Goal: Task Accomplishment & Management: Manage account settings

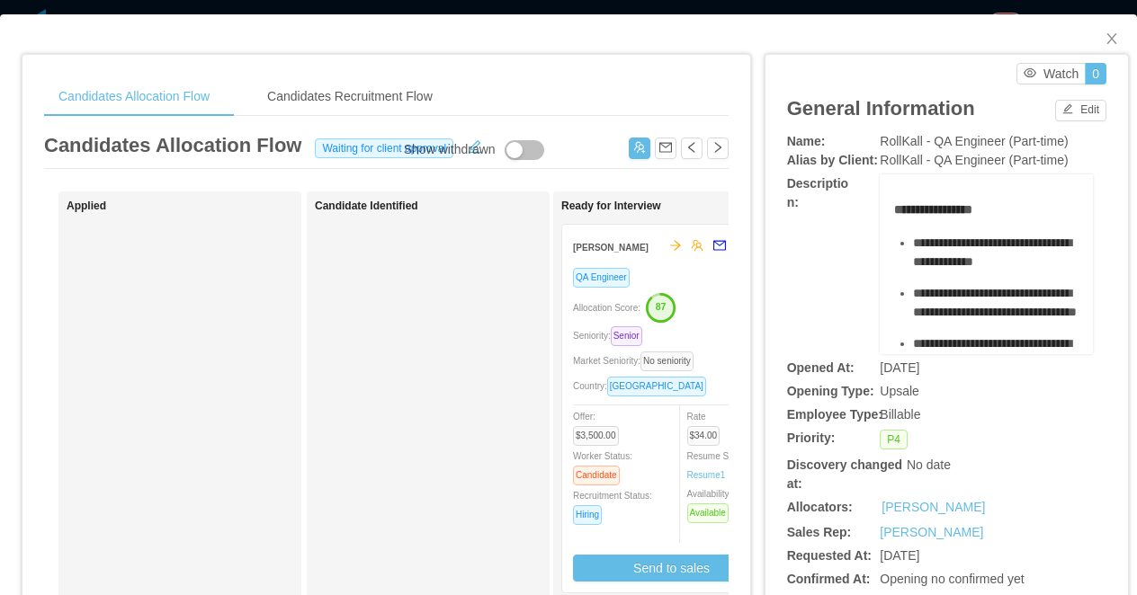
drag, startPoint x: 710, startPoint y: 220, endPoint x: 734, endPoint y: 216, distance: 24.7
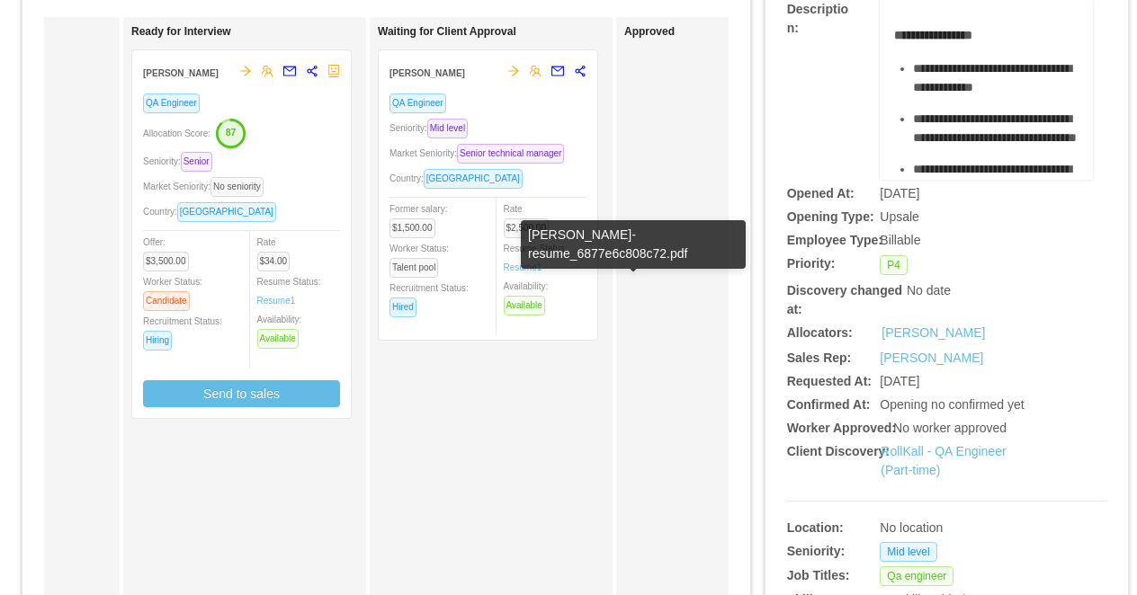
scroll to position [0, 463]
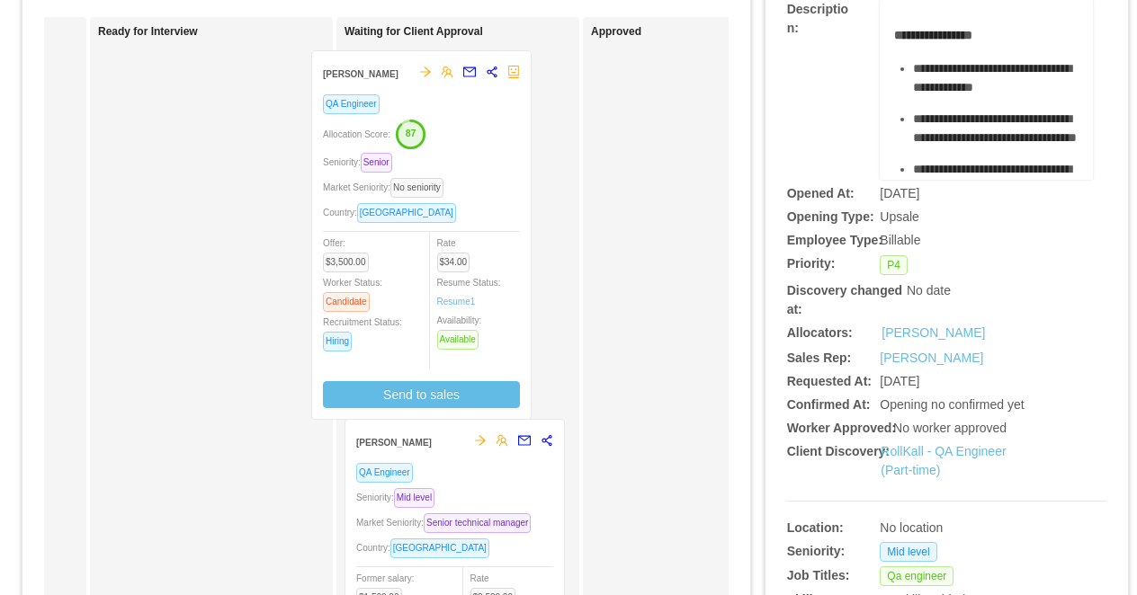
drag, startPoint x: 255, startPoint y: 105, endPoint x: 496, endPoint y: 107, distance: 241.0
click at [496, 107] on div "Applied Candidate Identified Ready for Interview [PERSON_NAME] QA Engineer Allo…" at bounding box center [386, 474] width 684 height 914
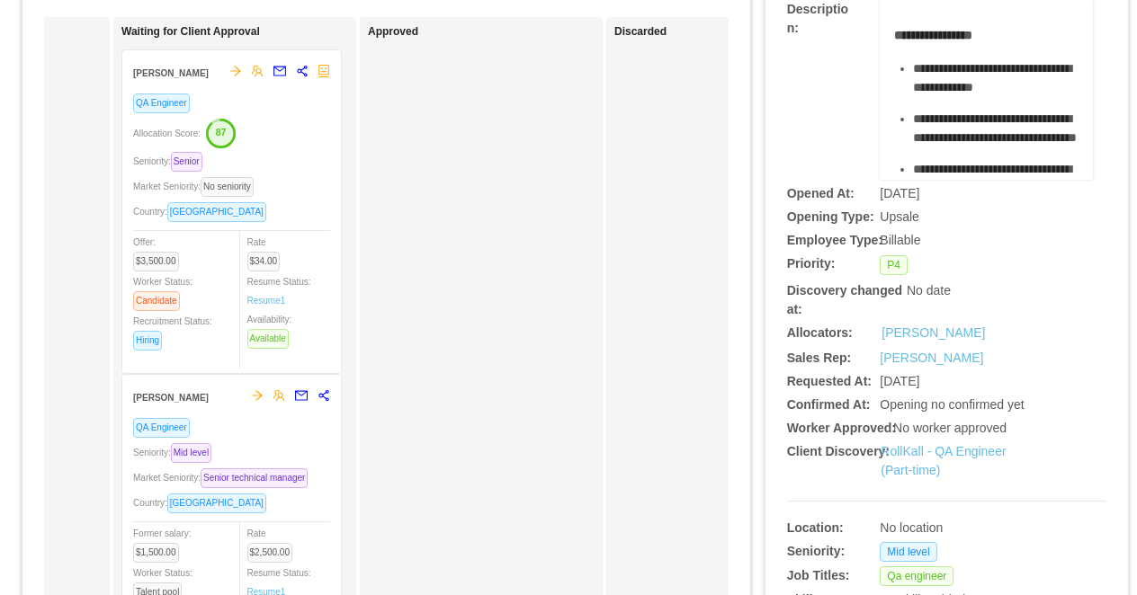
scroll to position [0, 689]
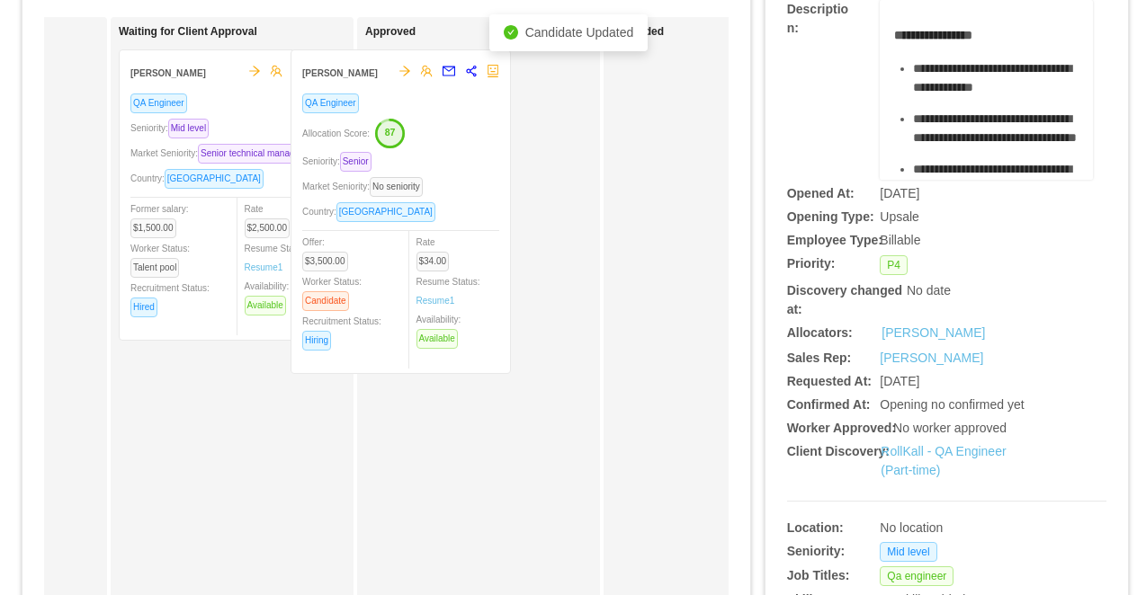
drag, startPoint x: 320, startPoint y: 138, endPoint x: 492, endPoint y: 138, distance: 171.8
click at [492, 138] on div "Applied Candidate Identified Ready for Interview Waiting for Client Approval [P…" at bounding box center [386, 474] width 684 height 914
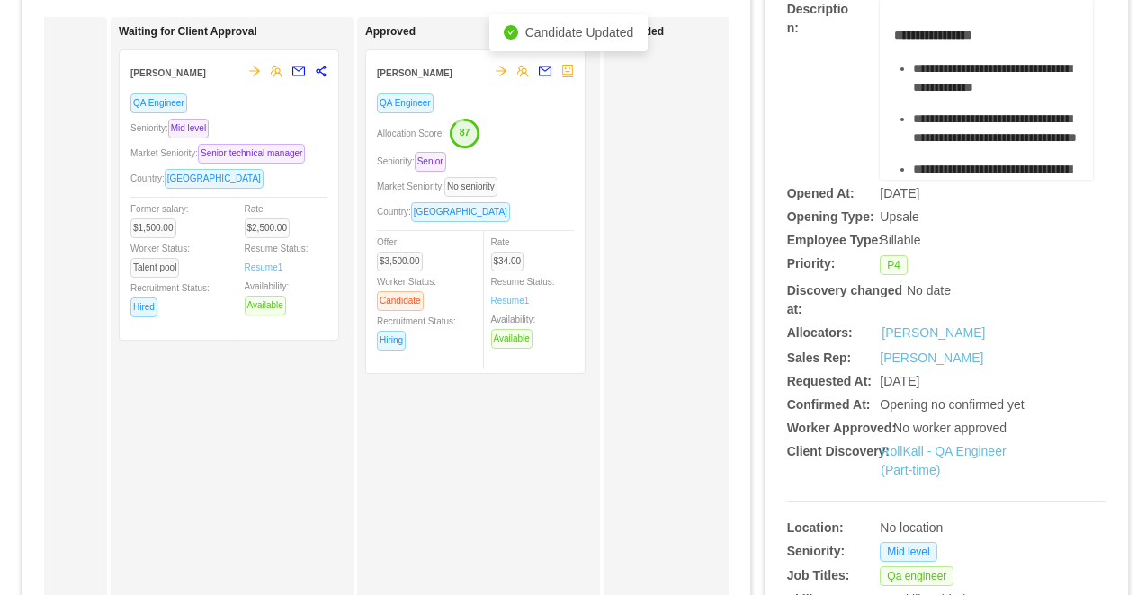
scroll to position [0, 0]
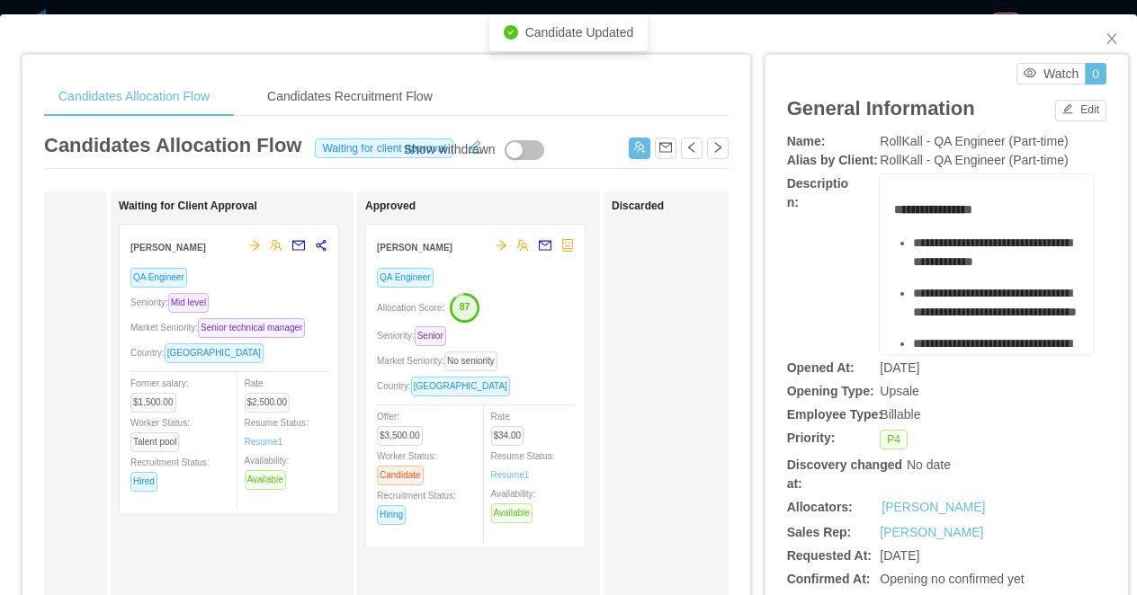
click at [433, 7] on div "**********" at bounding box center [568, 297] width 1137 height 595
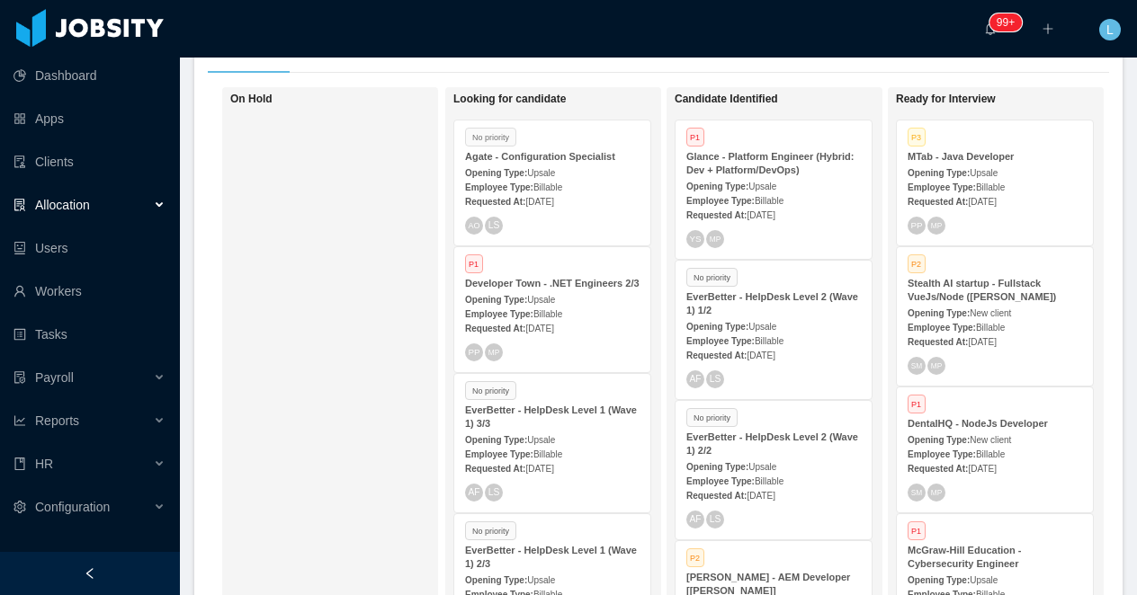
scroll to position [356, 0]
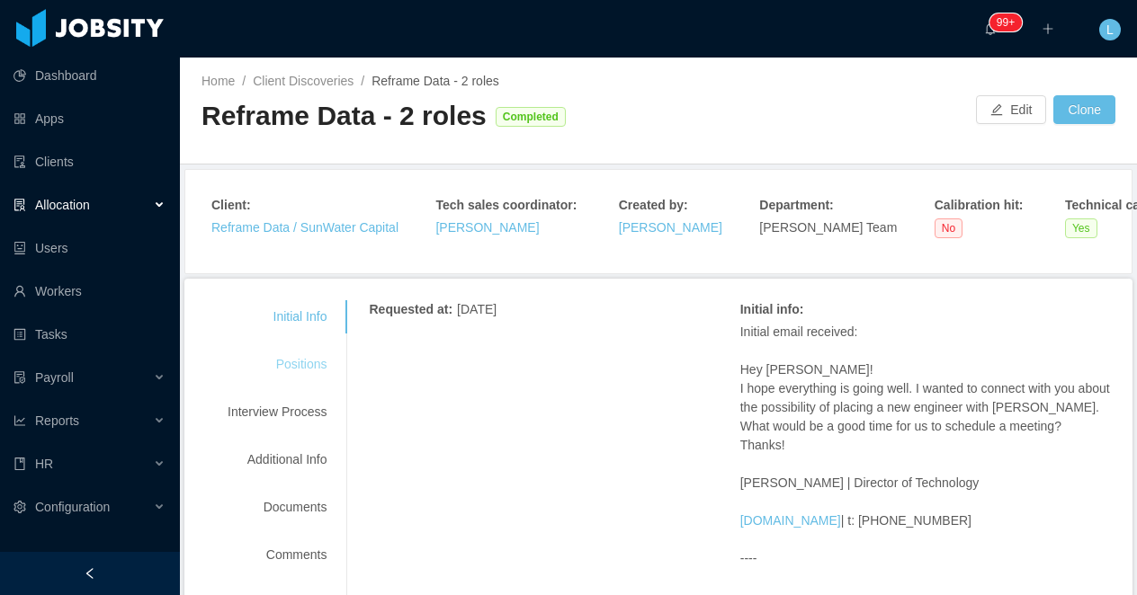
click at [306, 355] on div "Positions" at bounding box center [277, 364] width 142 height 33
